Goal: Information Seeking & Learning: Learn about a topic

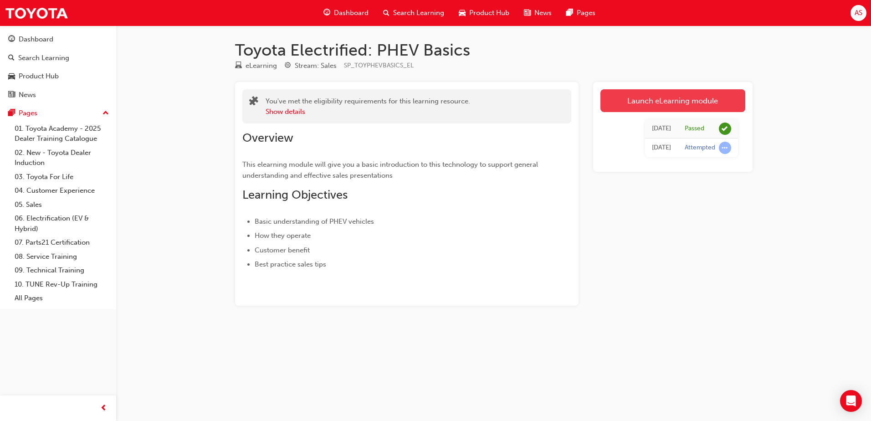
click at [672, 104] on link "Launch eLearning module" at bounding box center [673, 100] width 145 height 23
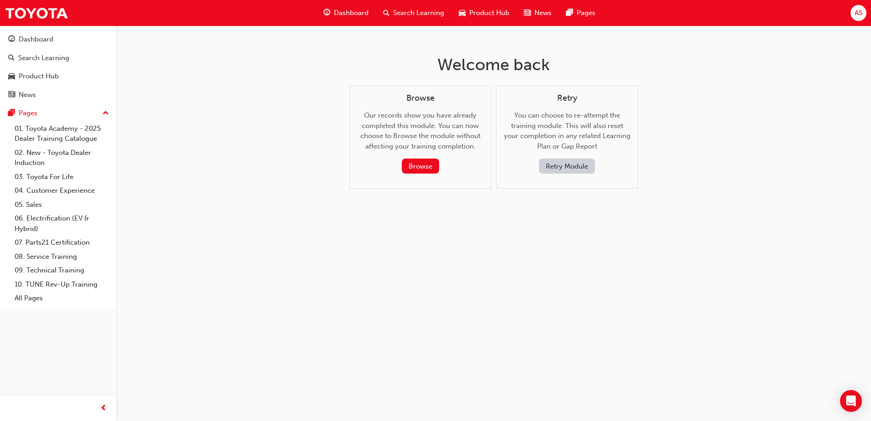
click at [573, 168] on button "Retry Module" at bounding box center [567, 166] width 56 height 15
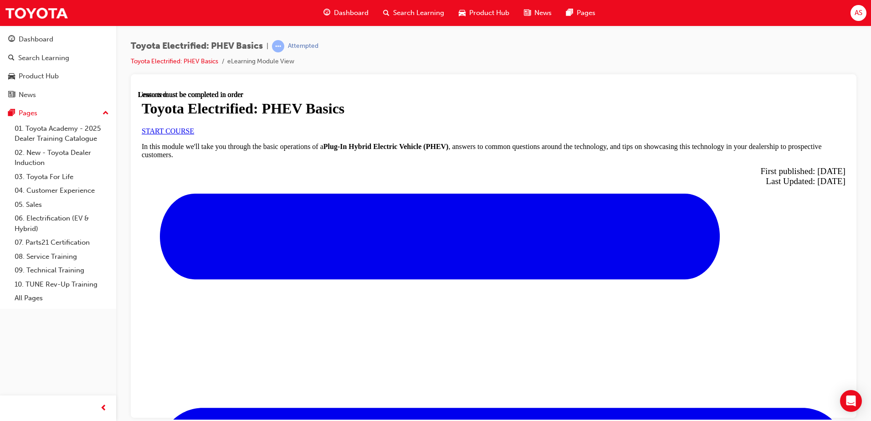
click at [194, 134] on span "START COURSE" at bounding box center [168, 131] width 52 height 8
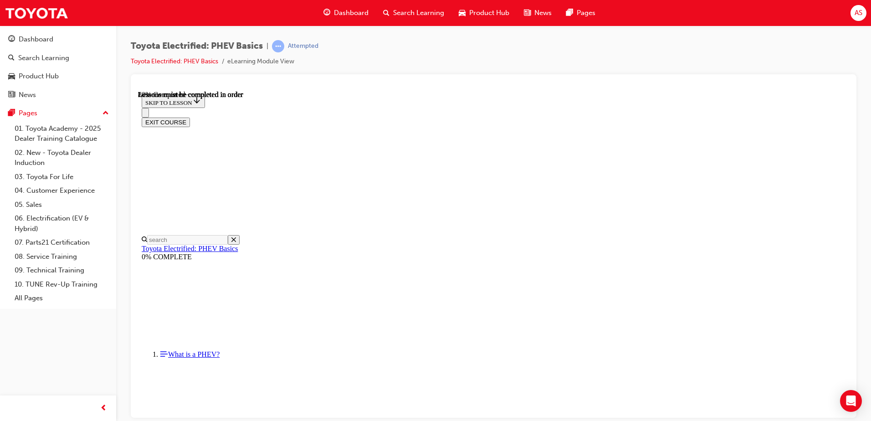
scroll to position [712, 0]
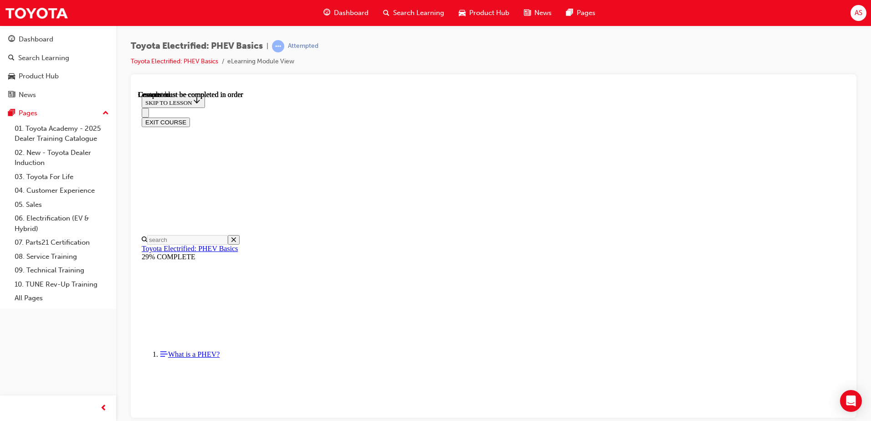
scroll to position [143, 0]
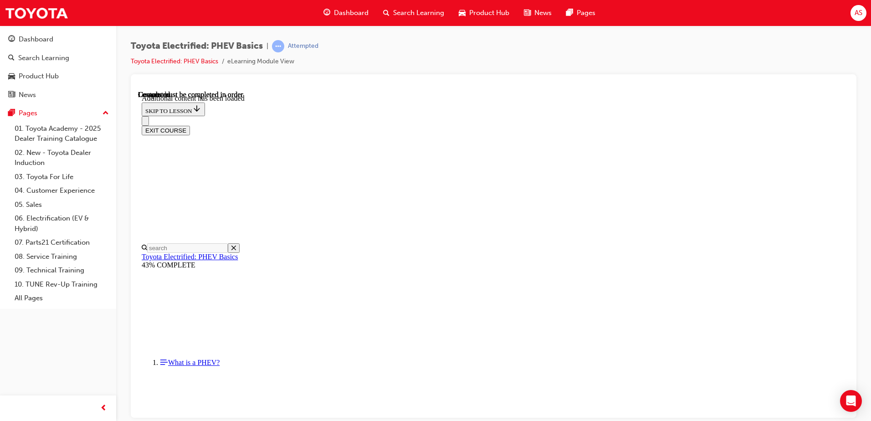
scroll to position [189, 0]
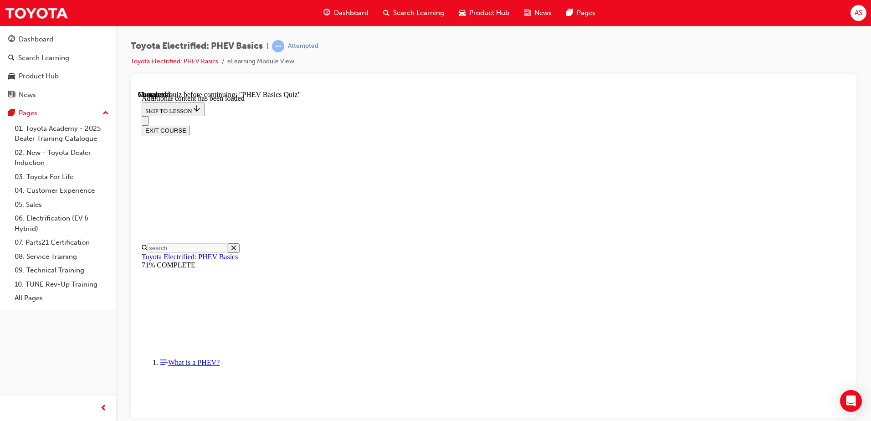
radio input "true"
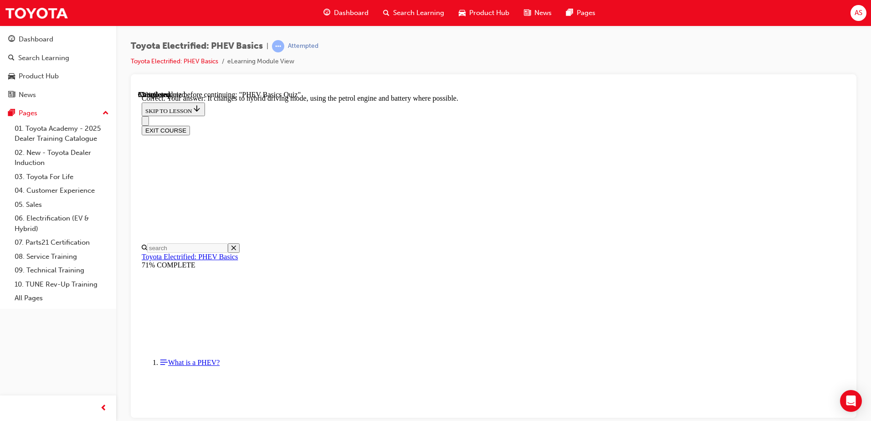
scroll to position [86, 0]
radio input "true"
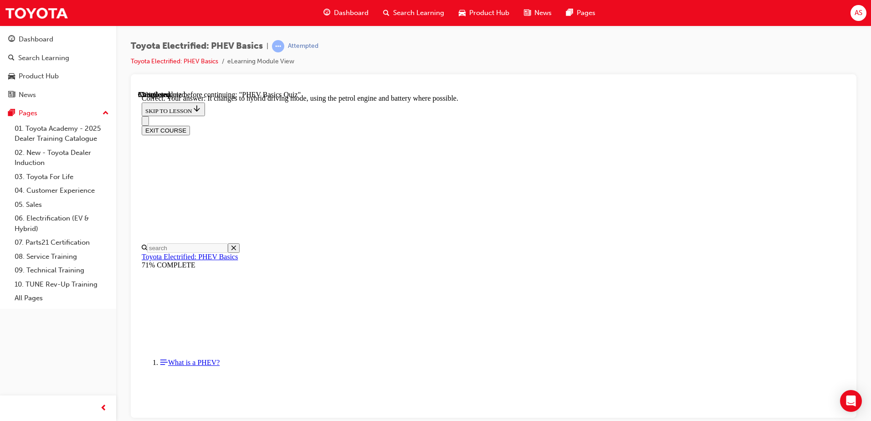
radio input "true"
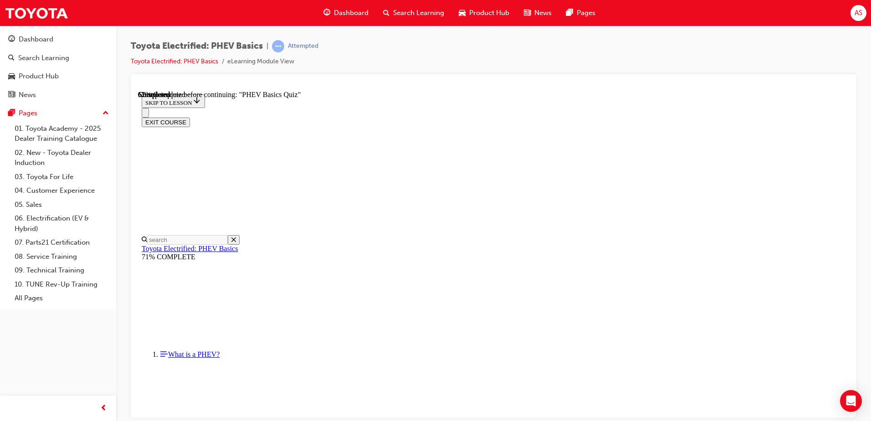
radio input "true"
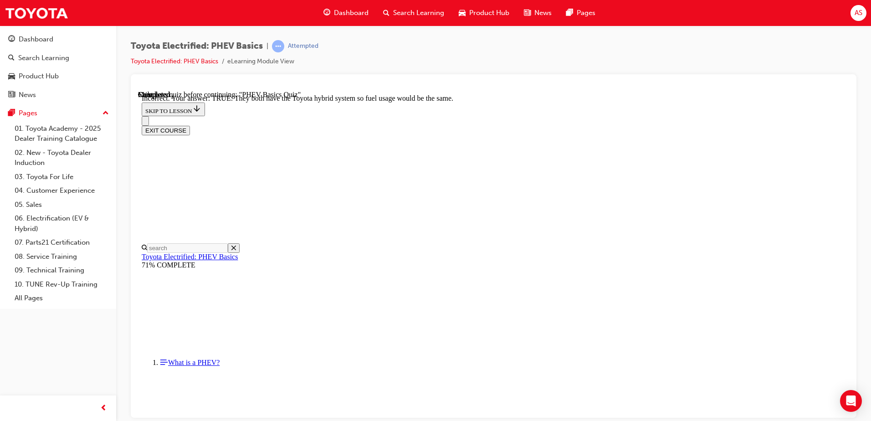
scroll to position [154, 0]
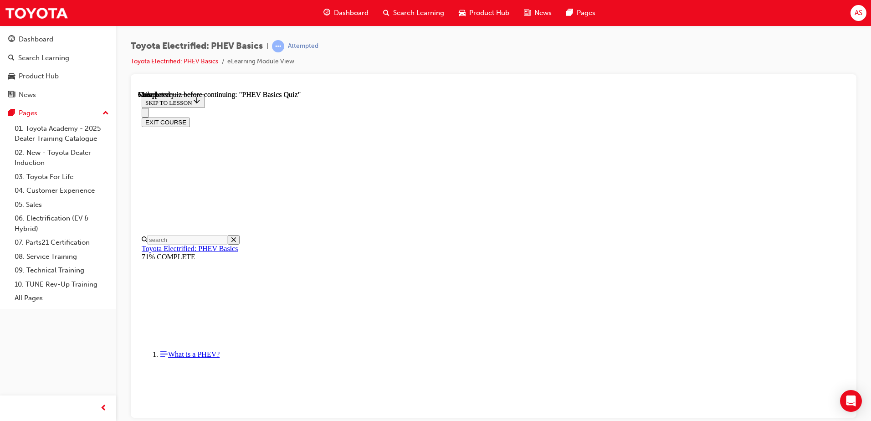
scroll to position [166, 0]
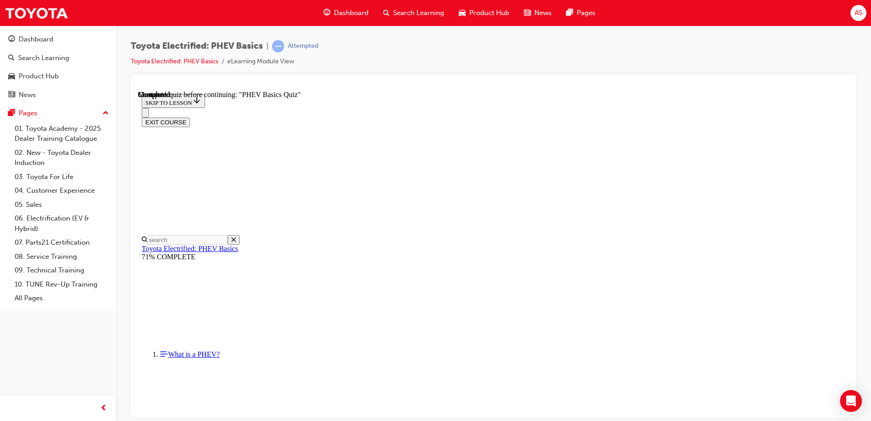
radio input "true"
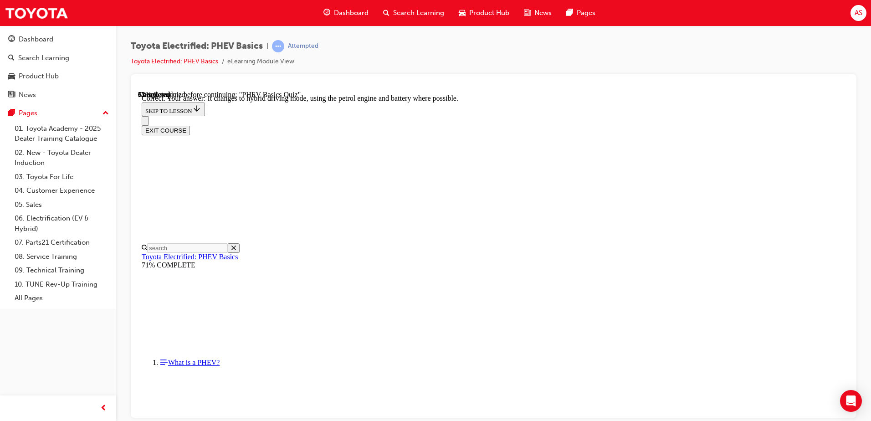
scroll to position [96, 0]
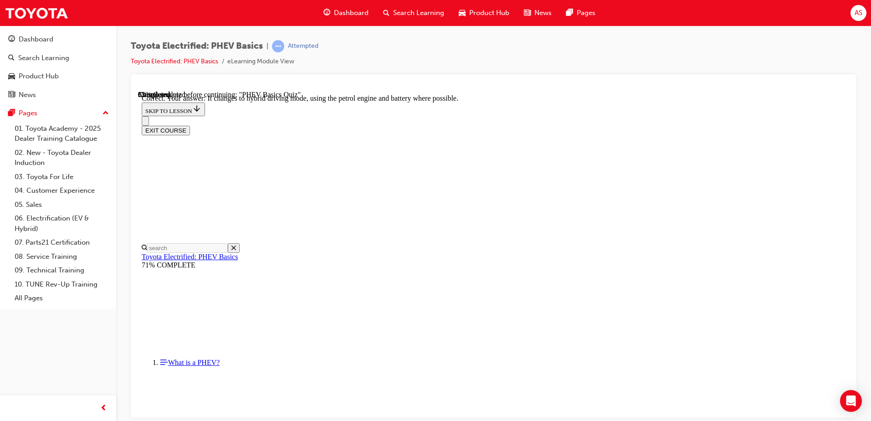
radio input "true"
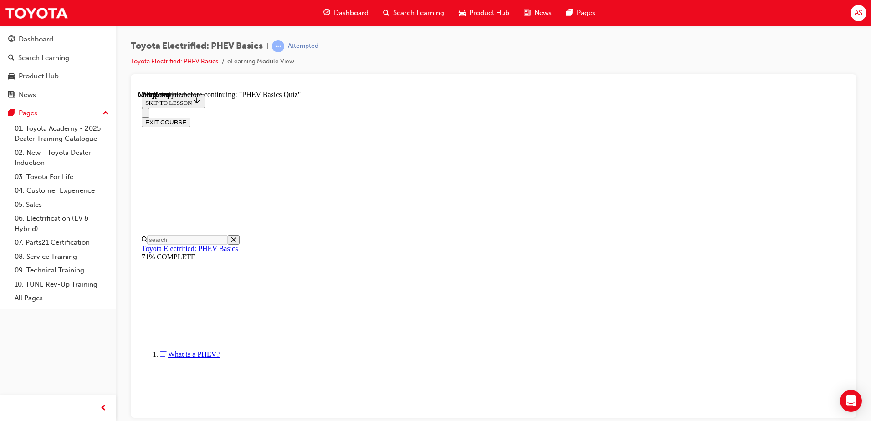
scroll to position [92, 0]
radio input "true"
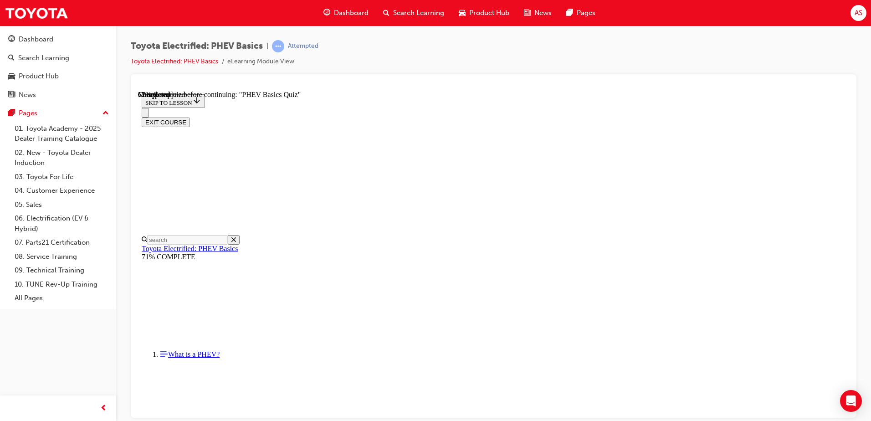
radio input "true"
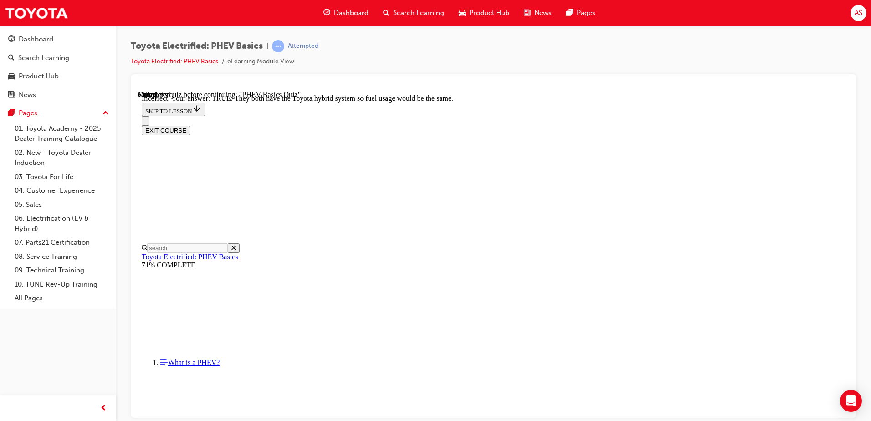
scroll to position [154, 0]
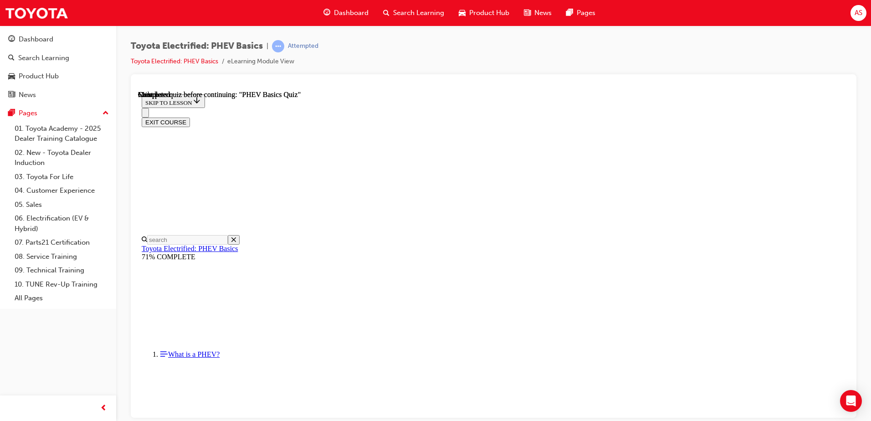
scroll to position [166, 0]
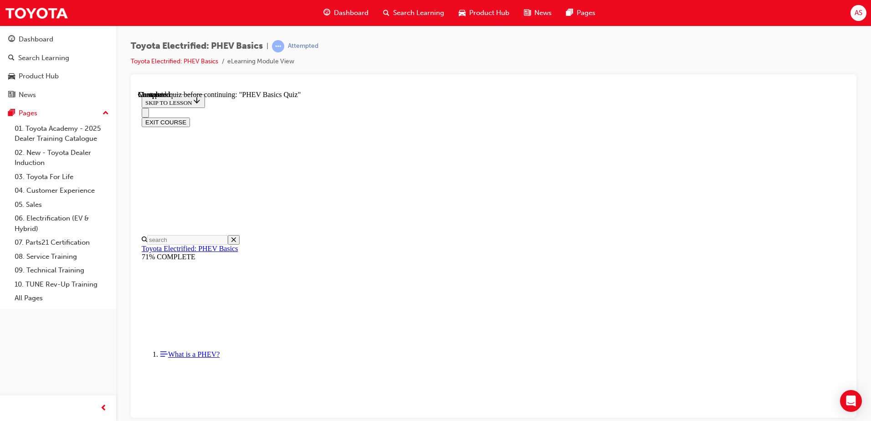
radio input "true"
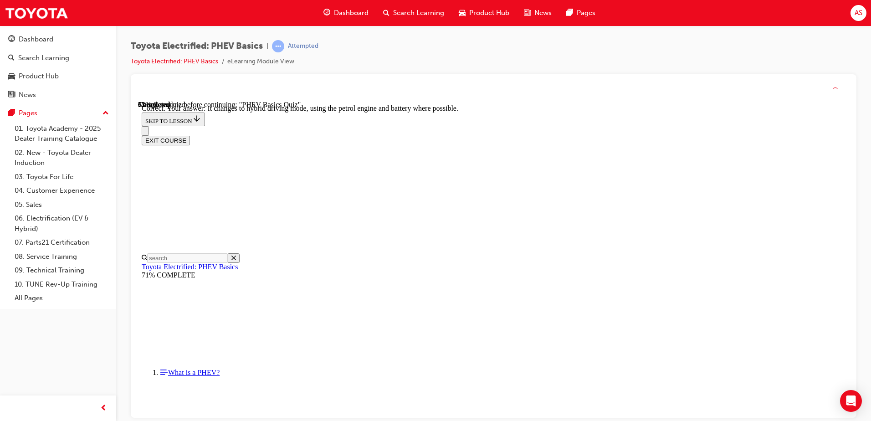
scroll to position [96, 0]
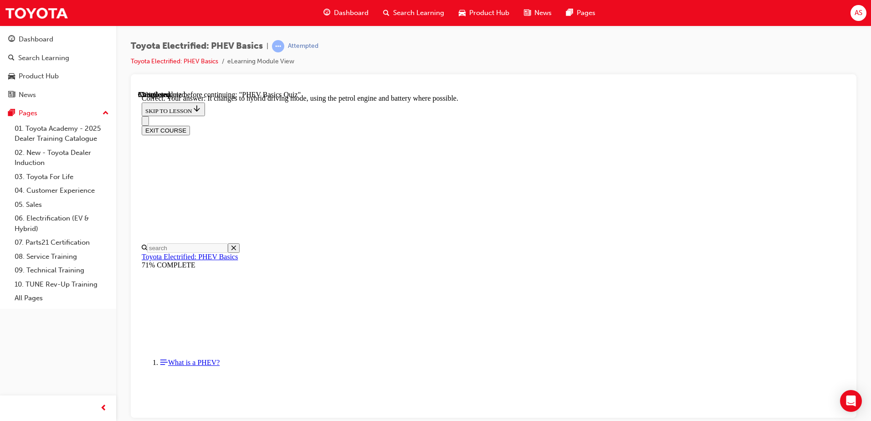
radio input "true"
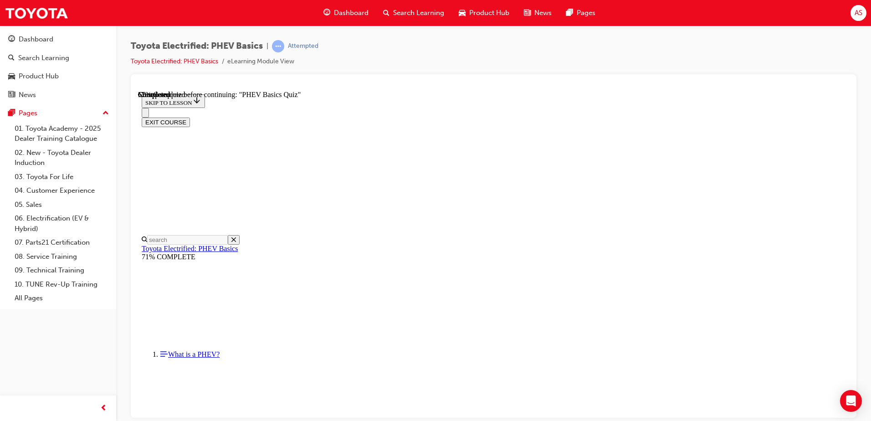
radio input "true"
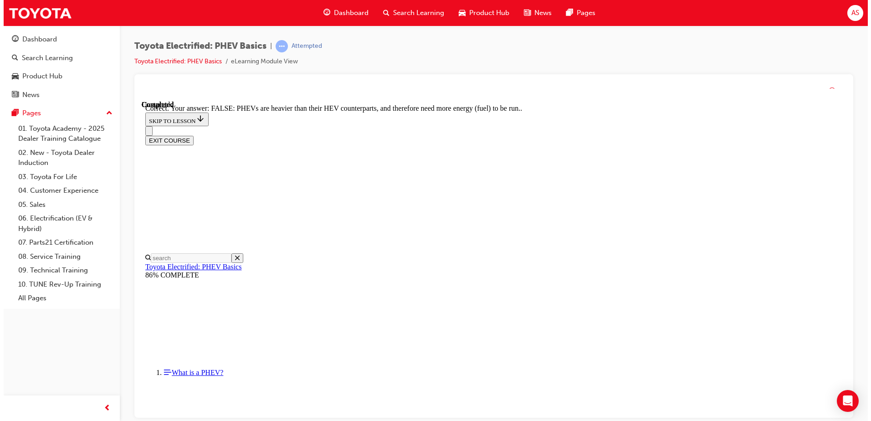
scroll to position [154, 0]
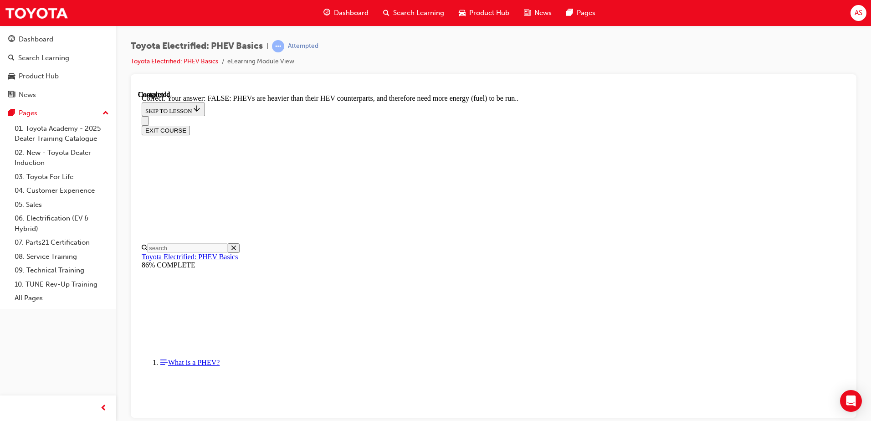
drag, startPoint x: 557, startPoint y: 365, endPoint x: 560, endPoint y: 371, distance: 6.9
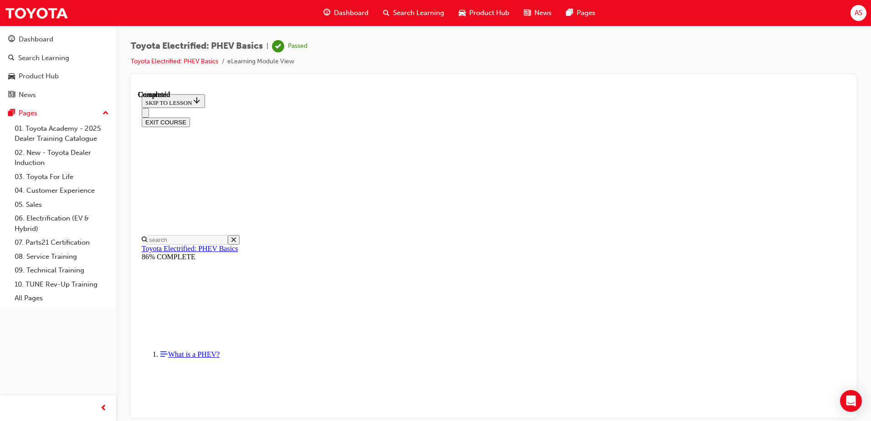
scroll to position [166, 0]
click at [190, 117] on button "EXIT COURSE" at bounding box center [166, 122] width 48 height 10
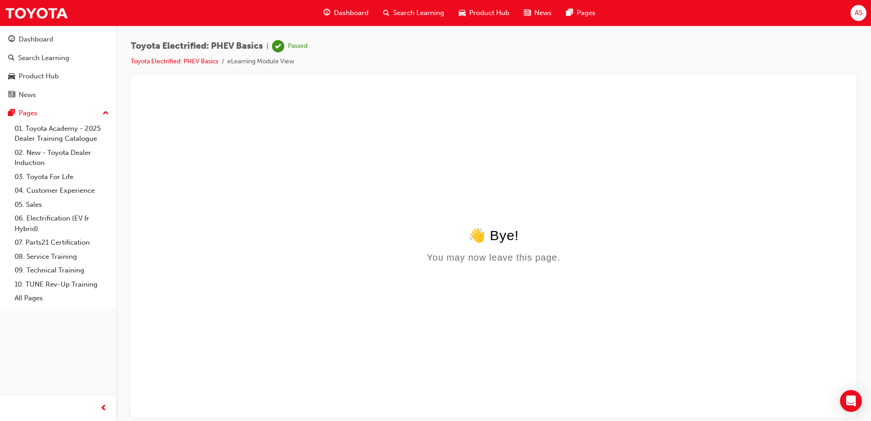
scroll to position [0, 0]
